Goal: Navigation & Orientation: Locate item on page

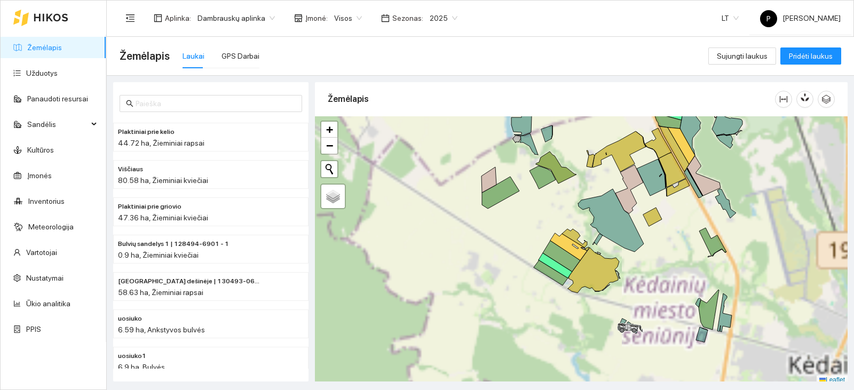
scroll to position [3, 0]
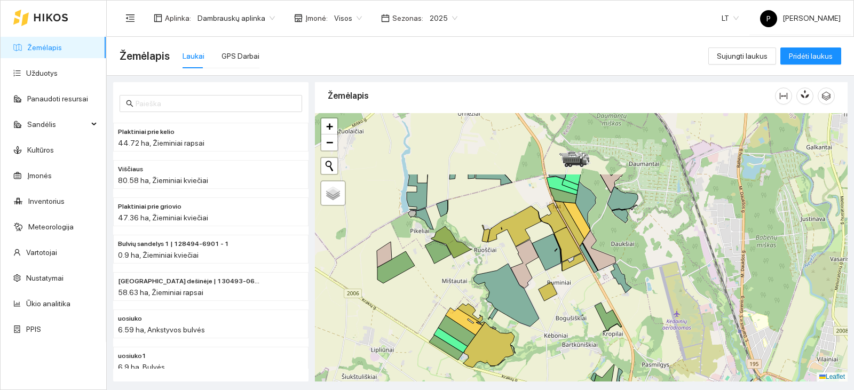
drag, startPoint x: 670, startPoint y: 211, endPoint x: 565, endPoint y: 299, distance: 136.8
click at [565, 299] on div at bounding box center [581, 247] width 533 height 269
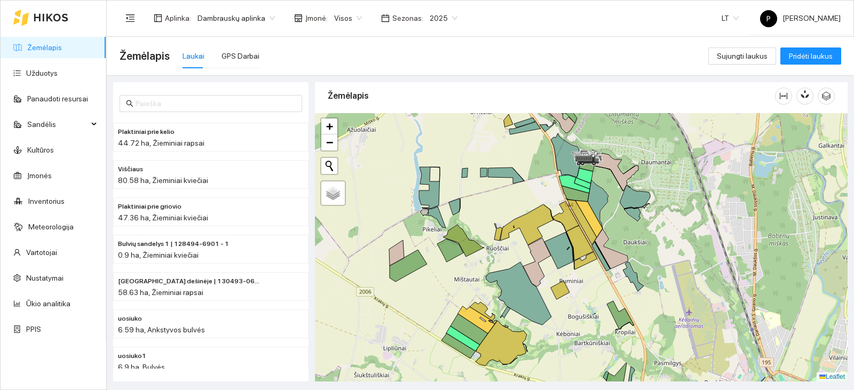
drag, startPoint x: 581, startPoint y: 295, endPoint x: 593, endPoint y: 293, distance: 12.4
click at [593, 293] on div at bounding box center [581, 247] width 533 height 269
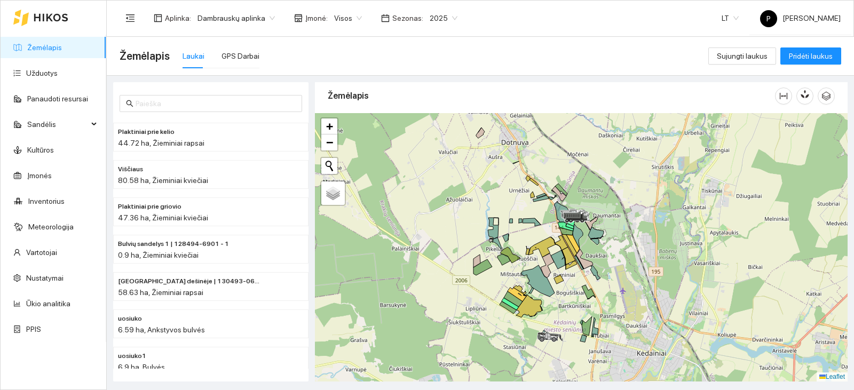
drag, startPoint x: 591, startPoint y: 293, endPoint x: 575, endPoint y: 281, distance: 20.6
click at [575, 281] on div at bounding box center [581, 247] width 533 height 269
click at [337, 127] on div "+ −" at bounding box center [329, 134] width 18 height 34
click at [324, 127] on link "+" at bounding box center [329, 127] width 16 height 16
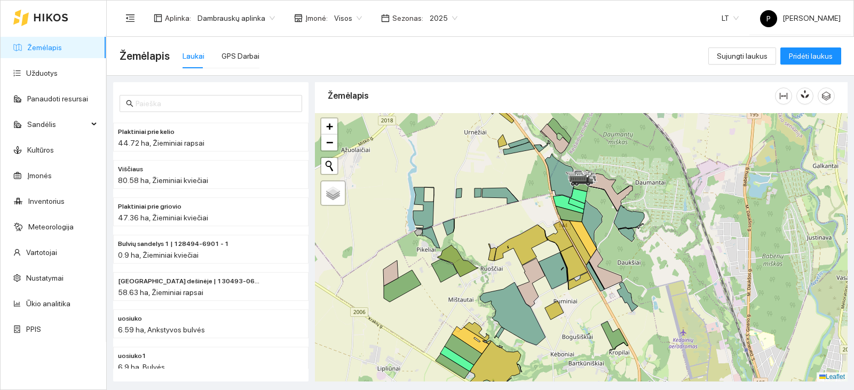
drag, startPoint x: 414, startPoint y: 180, endPoint x: 432, endPoint y: 179, distance: 18.2
click at [432, 179] on div at bounding box center [581, 247] width 533 height 269
click at [334, 150] on link "−" at bounding box center [329, 143] width 16 height 16
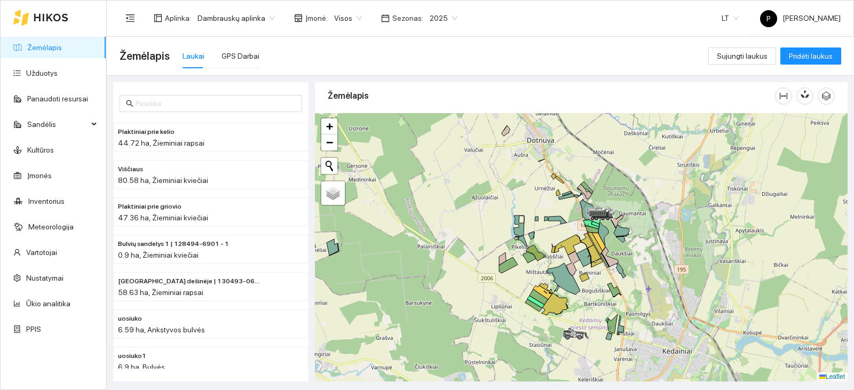
drag, startPoint x: 479, startPoint y: 195, endPoint x: 496, endPoint y: 194, distance: 16.6
click at [496, 194] on div at bounding box center [581, 247] width 533 height 269
